Goal: Find specific page/section: Find specific page/section

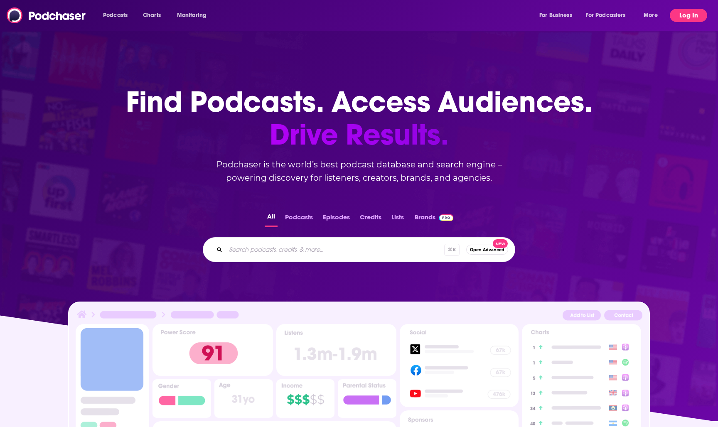
click at [699, 16] on button "Log In" at bounding box center [688, 15] width 37 height 13
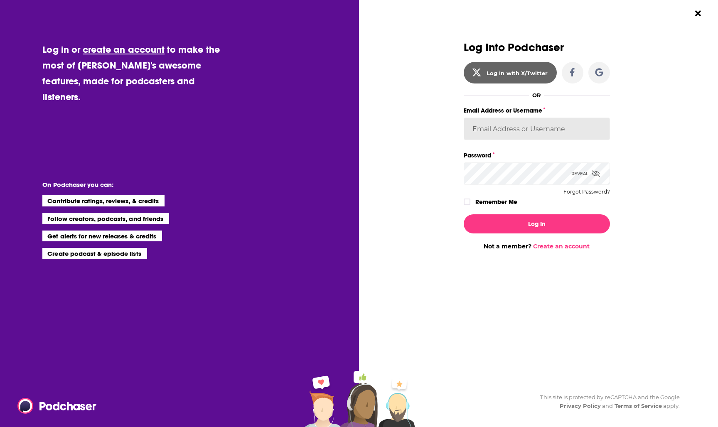
type input "[PERSON_NAME][EMAIL_ADDRESS][PERSON_NAME][DOMAIN_NAME]"
drag, startPoint x: 468, startPoint y: 201, endPoint x: 481, endPoint y: 214, distance: 18.8
click at [468, 201] on icon "Dialog" at bounding box center [466, 202] width 5 height 4
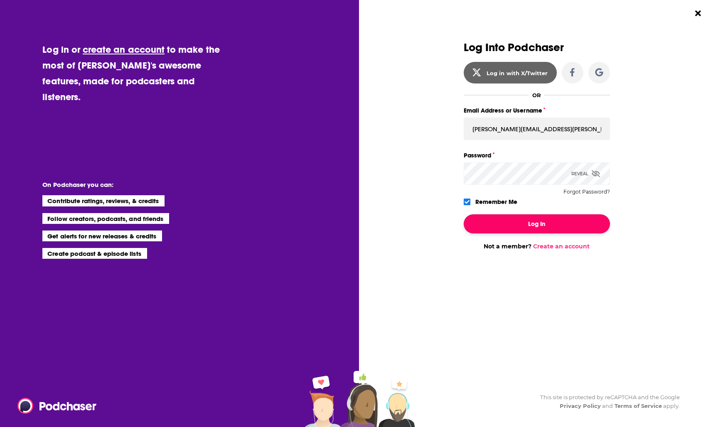
click at [536, 230] on button "Log In" at bounding box center [537, 223] width 146 height 19
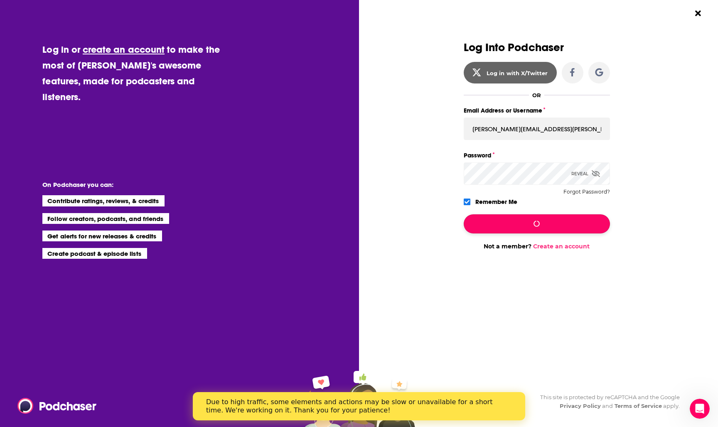
click at [519, 228] on button "Dialog" at bounding box center [537, 223] width 146 height 19
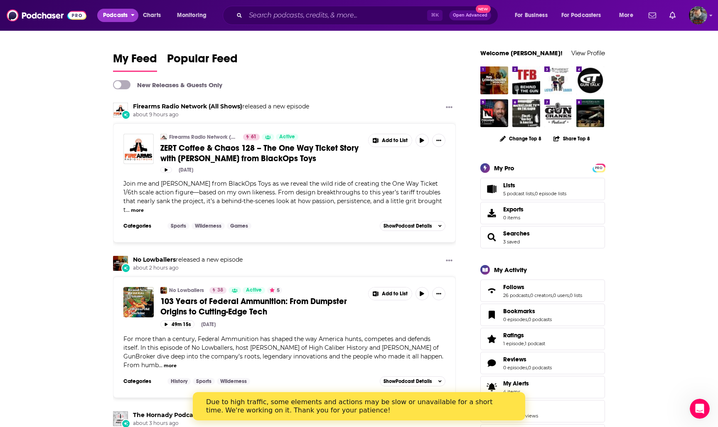
click at [117, 15] on span "Podcasts" at bounding box center [115, 16] width 25 height 12
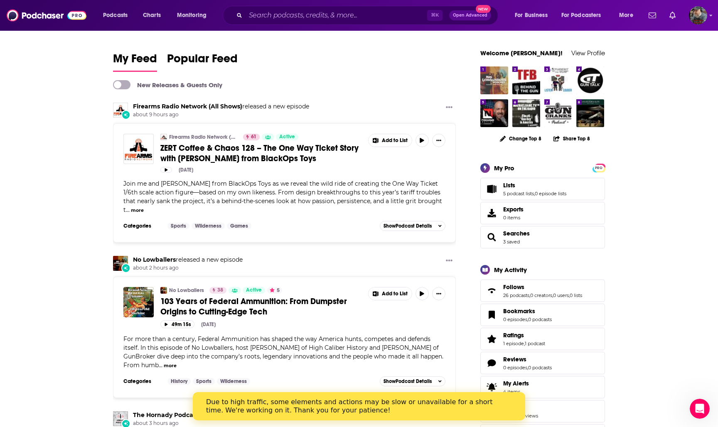
click at [487, 76] on img "No Lowballers" at bounding box center [494, 80] width 28 height 28
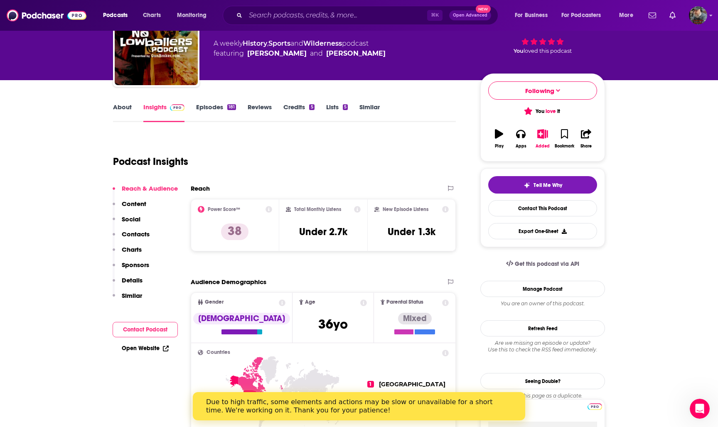
scroll to position [86, 0]
